Goal: Transaction & Acquisition: Book appointment/travel/reservation

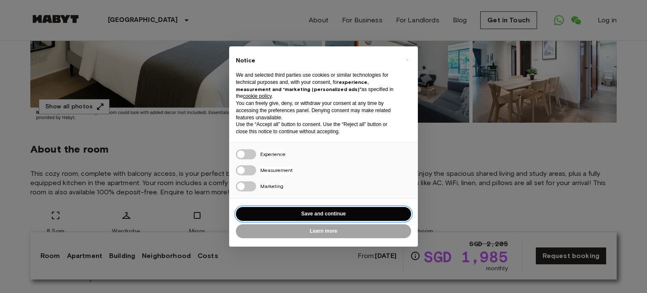
click at [326, 219] on button "Save and continue" at bounding box center [323, 214] width 175 height 14
click at [327, 216] on div "100x200Mattress" at bounding box center [338, 222] width 51 height 25
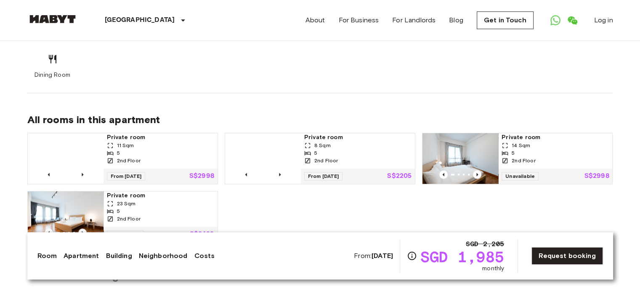
scroll to position [421, 0]
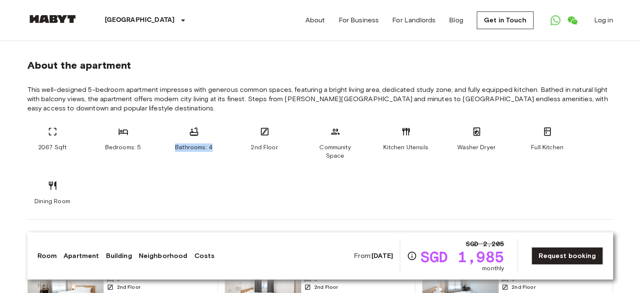
drag, startPoint x: 212, startPoint y: 148, endPoint x: 177, endPoint y: 125, distance: 42.5
click at [177, 125] on section "About the apartment This well-designed 5-bedroom apartment impresses with gener…" at bounding box center [320, 129] width 586 height 181
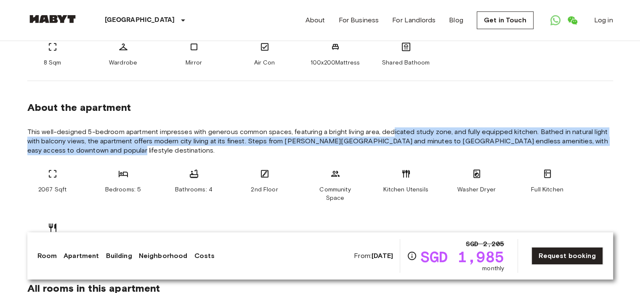
drag, startPoint x: 392, startPoint y: 127, endPoint x: 404, endPoint y: 154, distance: 29.6
click at [404, 154] on span "This well-designed 5-bedroom apartment impresses with generous common spaces, f…" at bounding box center [320, 141] width 586 height 28
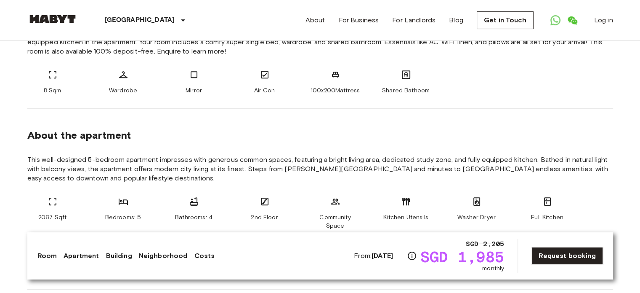
scroll to position [337, 0]
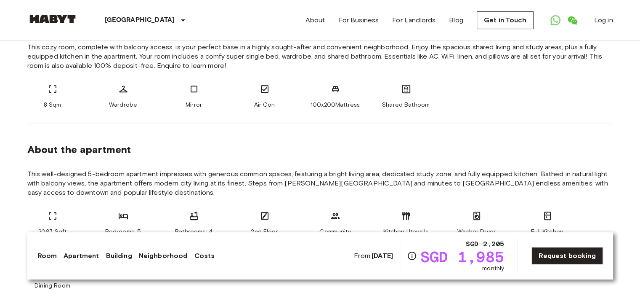
drag, startPoint x: 372, startPoint y: 256, endPoint x: 392, endPoint y: 256, distance: 20.2
click at [392, 256] on b "[DATE]" at bounding box center [382, 255] width 21 height 8
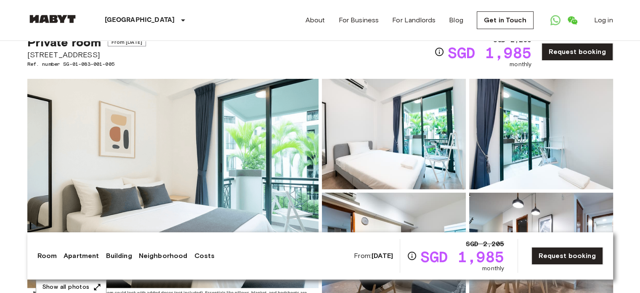
scroll to position [0, 0]
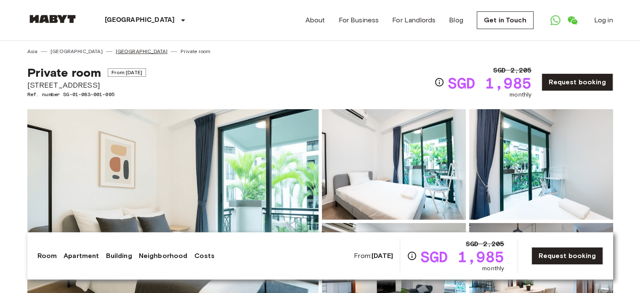
click at [116, 50] on link "[GEOGRAPHIC_DATA]" at bounding box center [142, 52] width 52 height 8
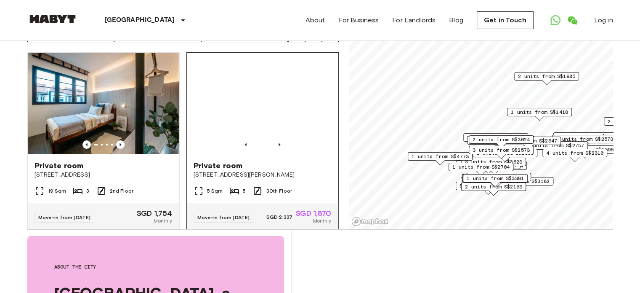
scroll to position [84, 0]
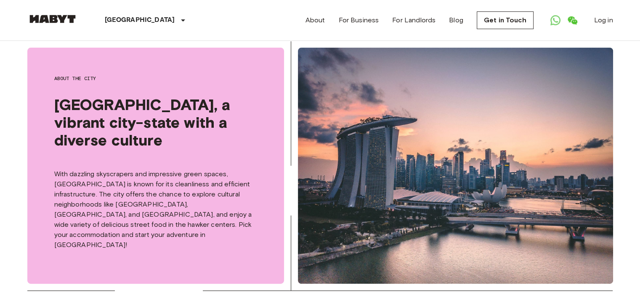
scroll to position [42, 0]
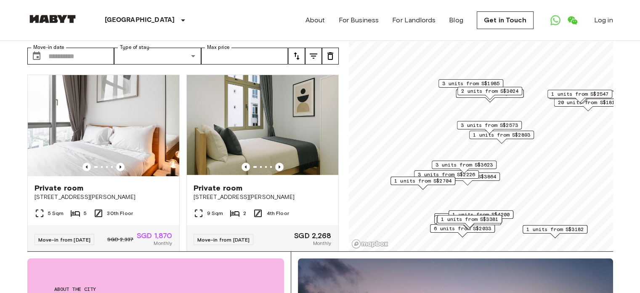
click at [481, 81] on span "3 units from S$1985" at bounding box center [470, 84] width 57 height 8
